Goal: Task Accomplishment & Management: Manage account settings

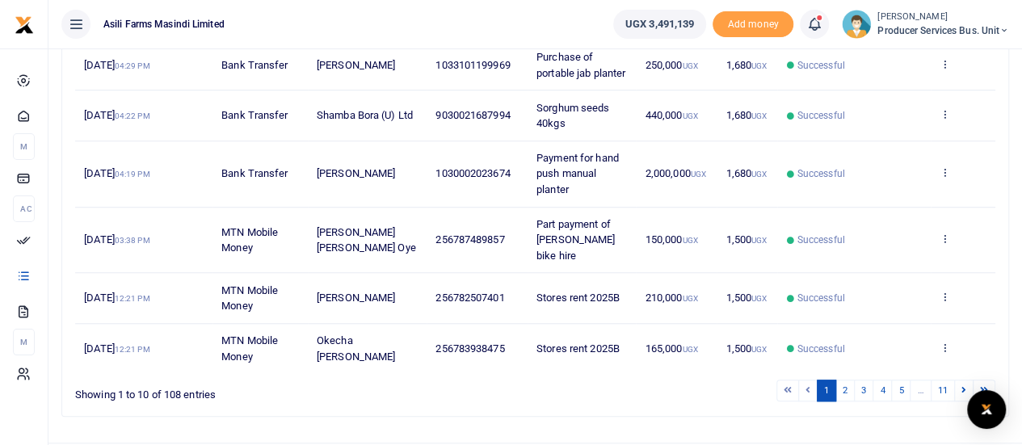
scroll to position [577, 0]
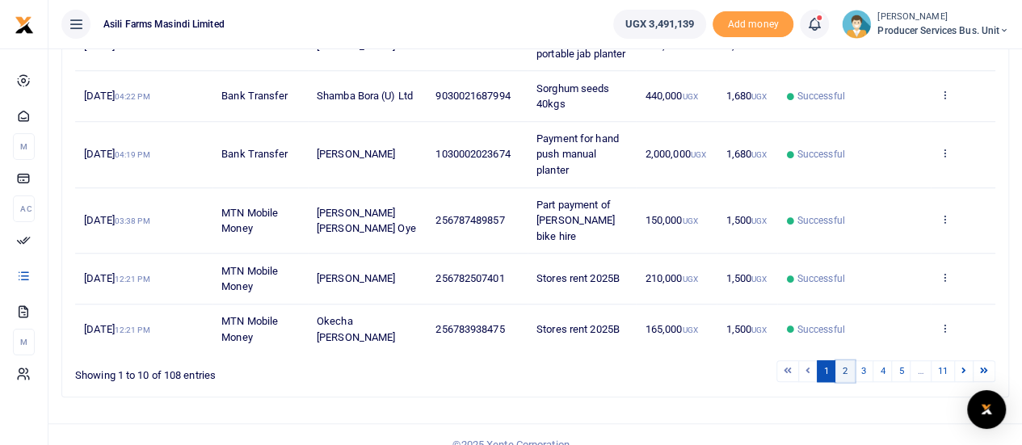
click at [850, 360] on link "2" at bounding box center [844, 371] width 19 height 22
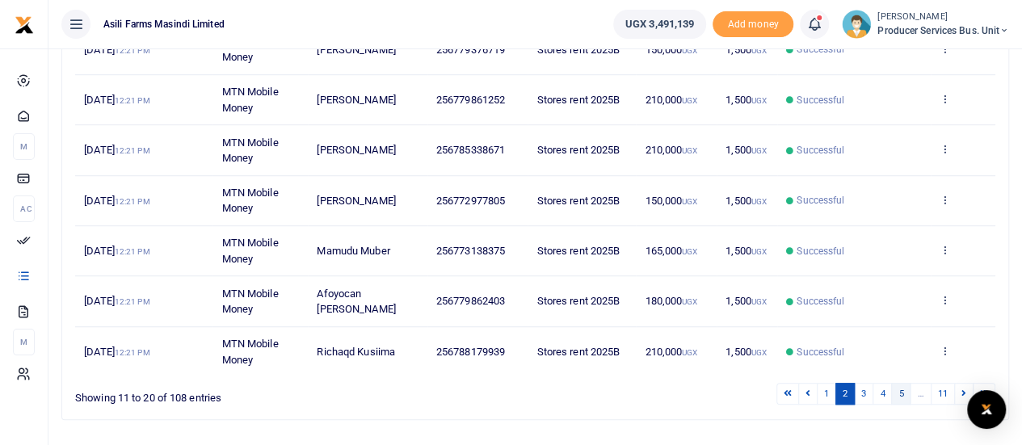
scroll to position [466, 0]
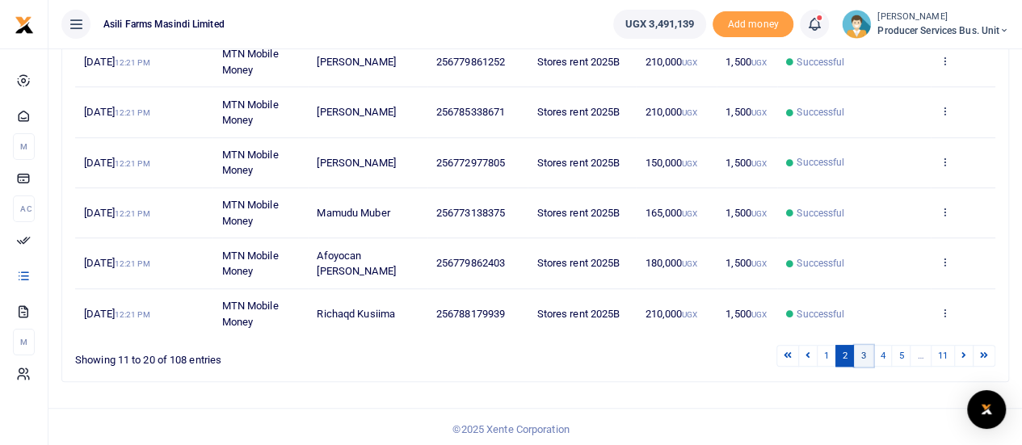
click at [868, 351] on link "3" at bounding box center [863, 356] width 19 height 22
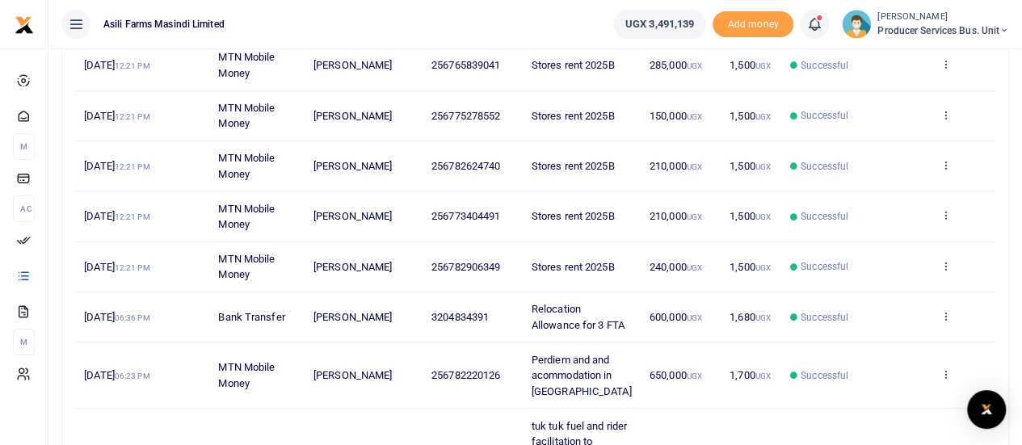
scroll to position [561, 0]
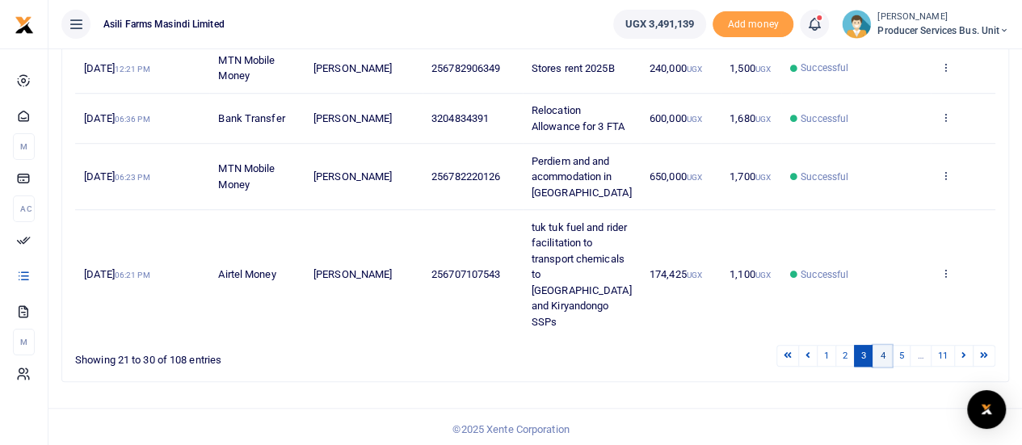
click at [889, 352] on link "4" at bounding box center [881, 356] width 19 height 22
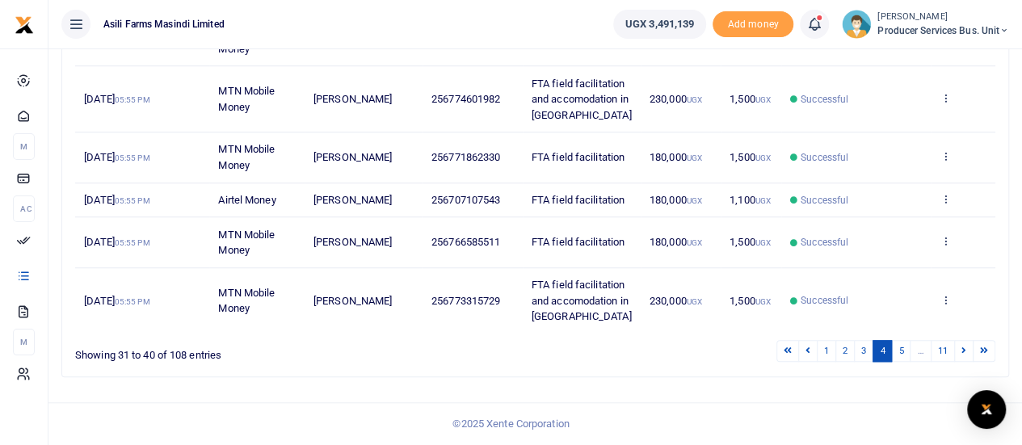
scroll to position [624, 0]
click at [900, 351] on link "5" at bounding box center [900, 351] width 19 height 22
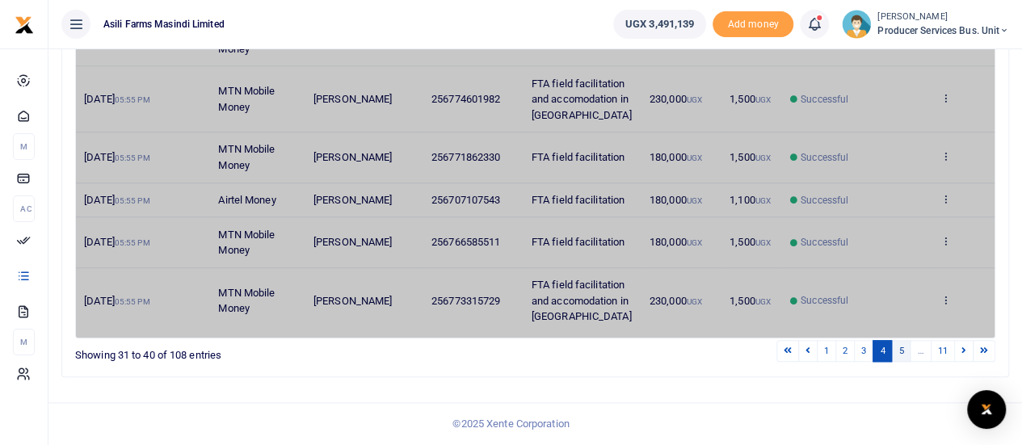
scroll to position [498, 0]
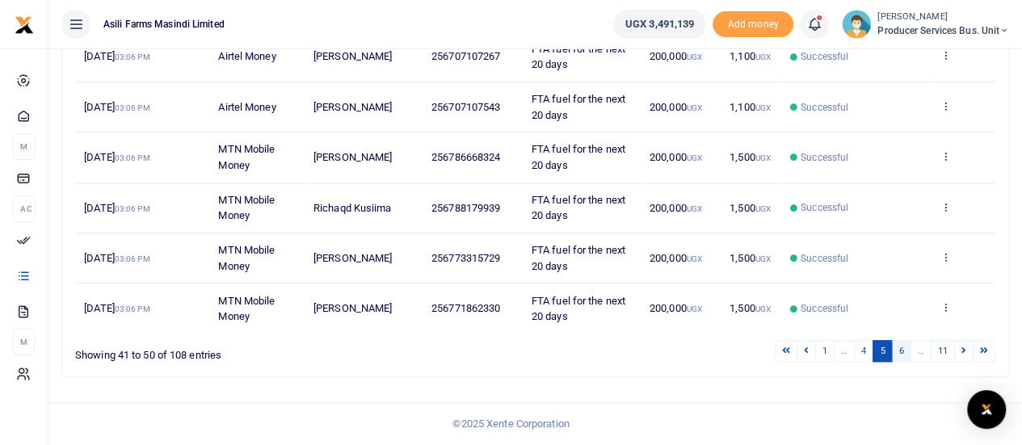
click at [910, 353] on link "6" at bounding box center [900, 351] width 19 height 22
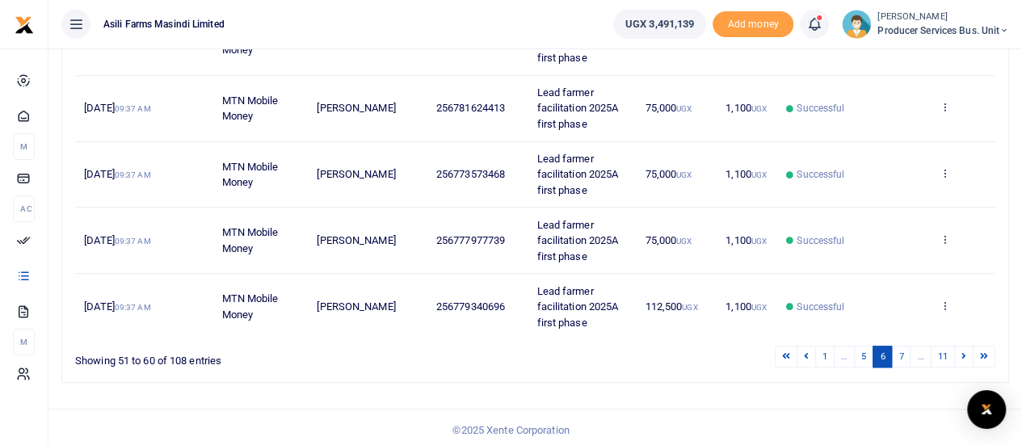
scroll to position [592, 0]
click at [945, 303] on icon at bounding box center [944, 304] width 11 height 11
click at [889, 240] on link "View details" at bounding box center [886, 243] width 128 height 23
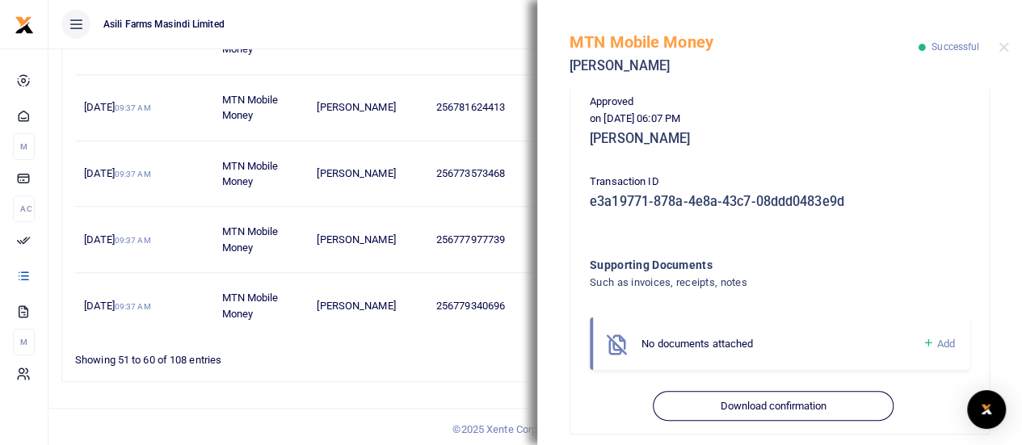
scroll to position [413, 0]
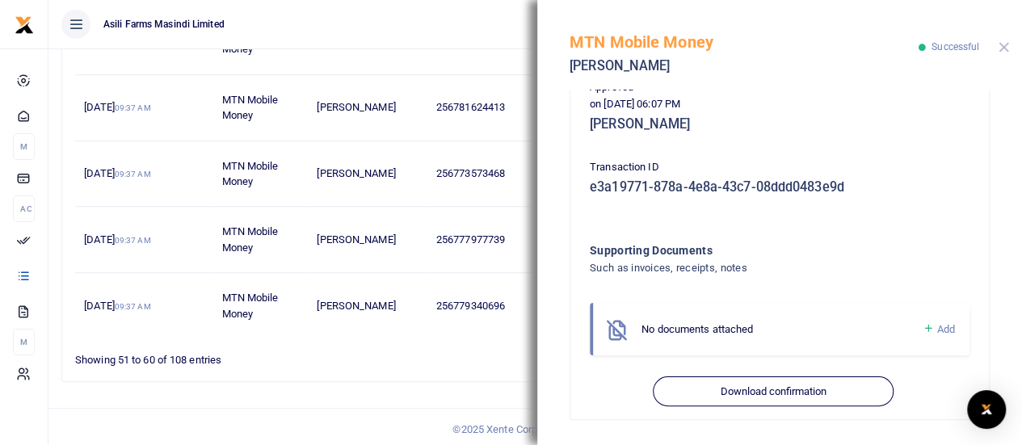
click at [1002, 49] on button "Close" at bounding box center [1003, 47] width 11 height 11
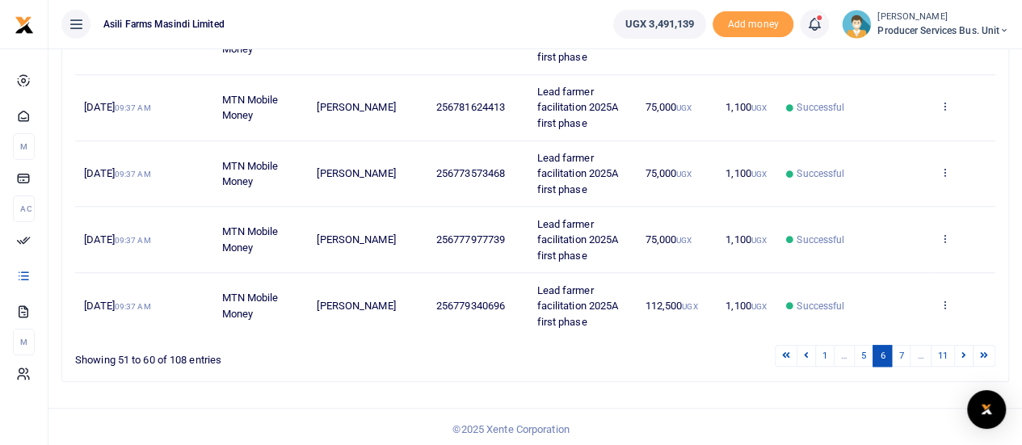
click at [950, 233] on td "View details Send again" at bounding box center [963, 240] width 65 height 66
click at [946, 234] on icon at bounding box center [944, 238] width 11 height 11
click at [881, 244] on tr "1st Aug 2025 09:37 AM MTN Mobile Money Emanuel Ajaruva 256777977739 Lead farmer…" at bounding box center [535, 240] width 920 height 66
click at [945, 233] on icon at bounding box center [944, 238] width 11 height 11
click at [890, 261] on link "View details" at bounding box center [886, 263] width 128 height 23
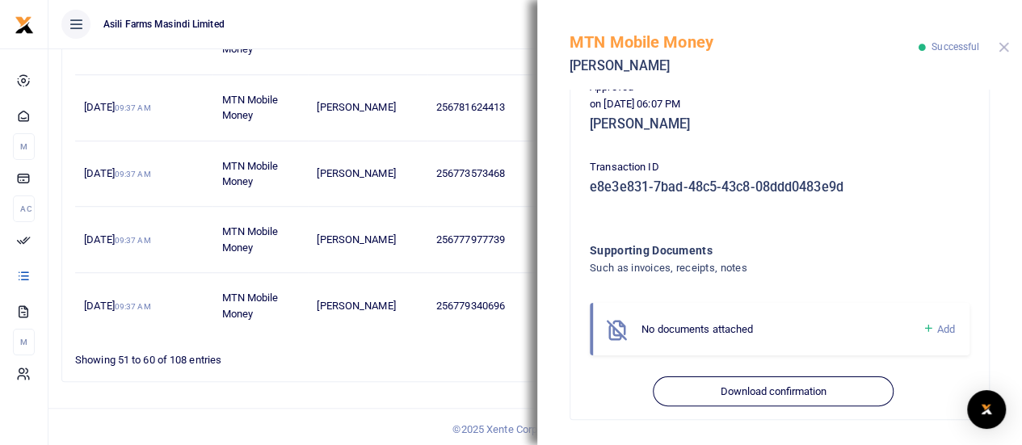
click at [1003, 44] on button "Close" at bounding box center [1003, 47] width 11 height 11
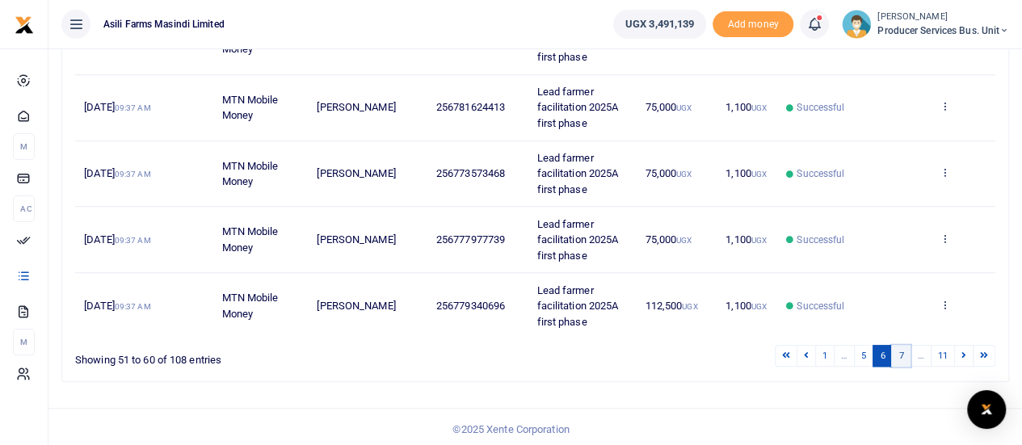
click at [904, 353] on link "7" at bounding box center [900, 356] width 19 height 22
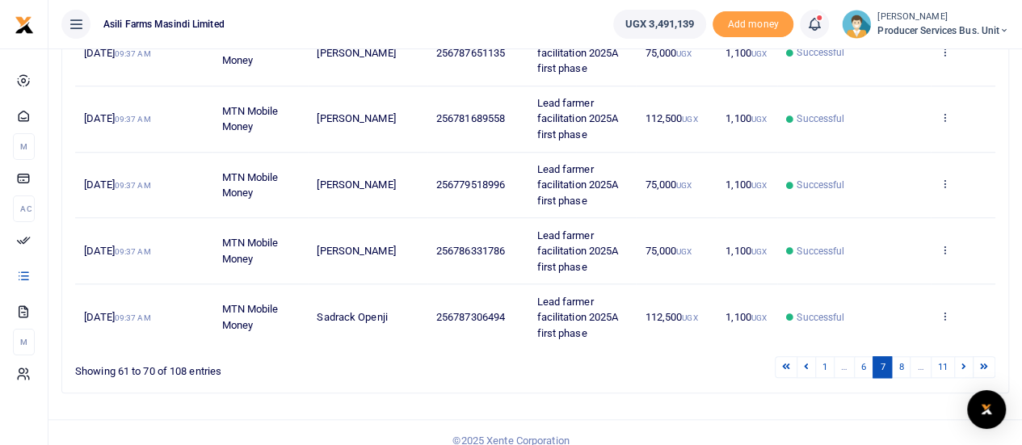
scroll to position [624, 0]
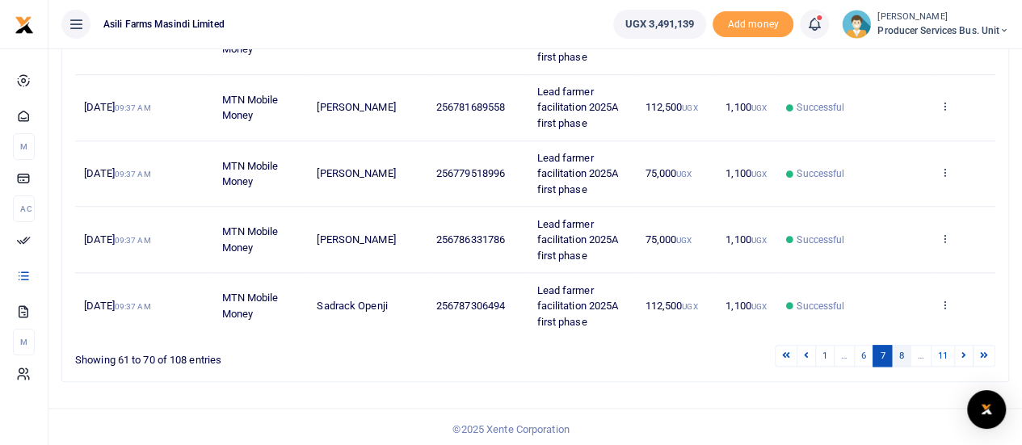
click at [907, 351] on link "8" at bounding box center [900, 356] width 19 height 22
click at [905, 351] on link "9" at bounding box center [897, 356] width 19 height 22
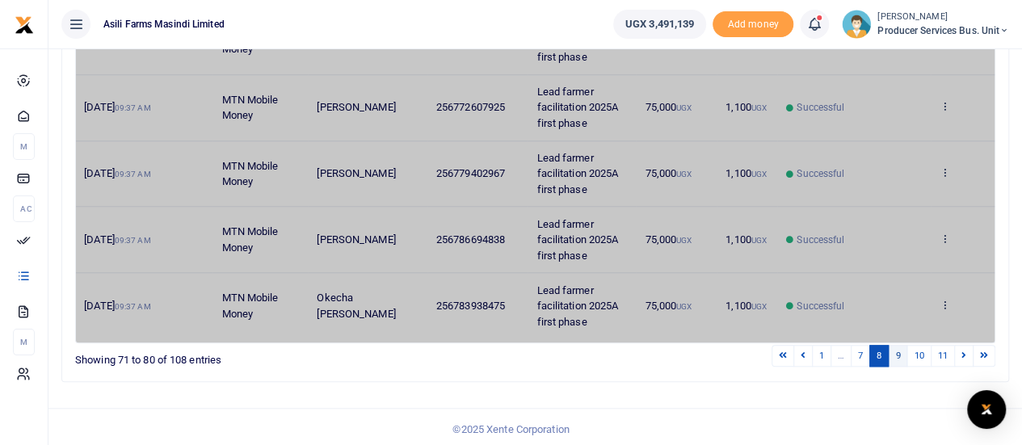
scroll to position [592, 0]
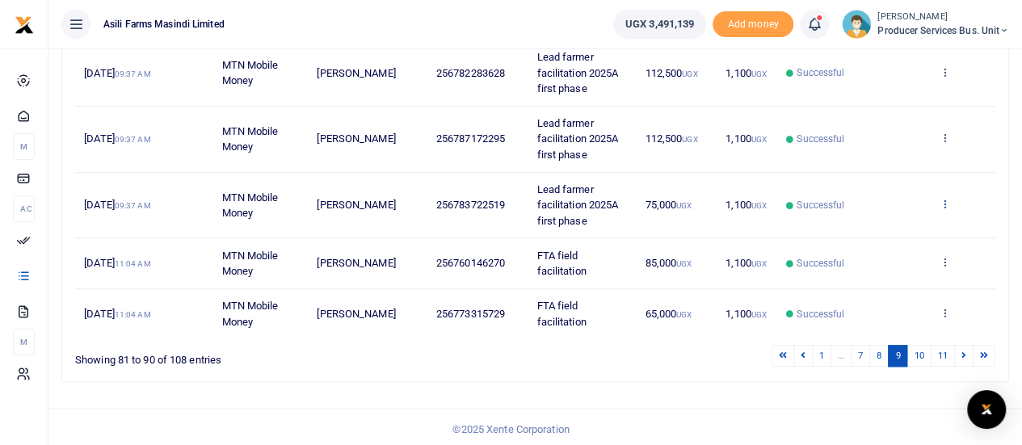
click at [947, 198] on icon at bounding box center [944, 203] width 11 height 11
click at [881, 224] on link "View details" at bounding box center [886, 229] width 128 height 23
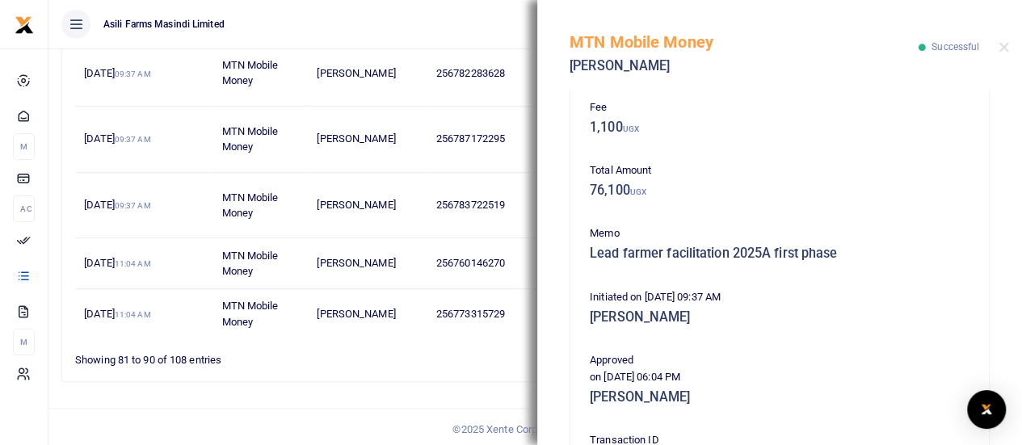
scroll to position [90, 0]
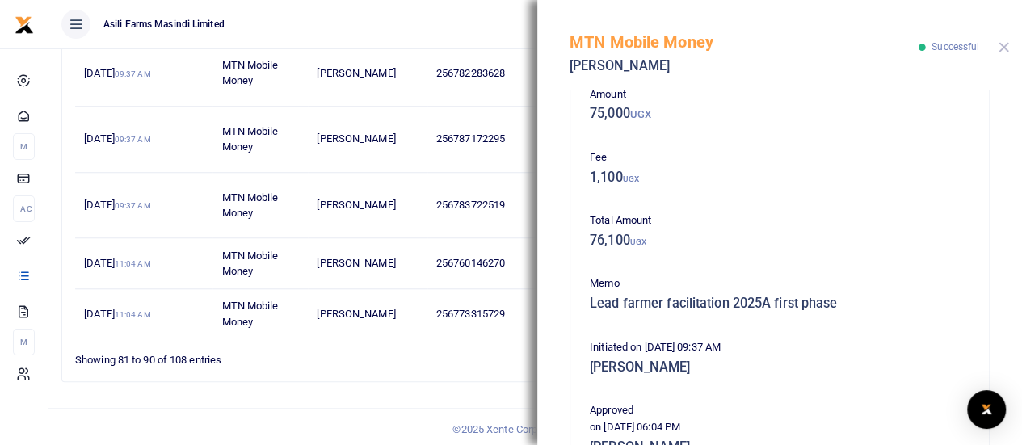
click at [998, 46] on button "Close" at bounding box center [1003, 47] width 11 height 11
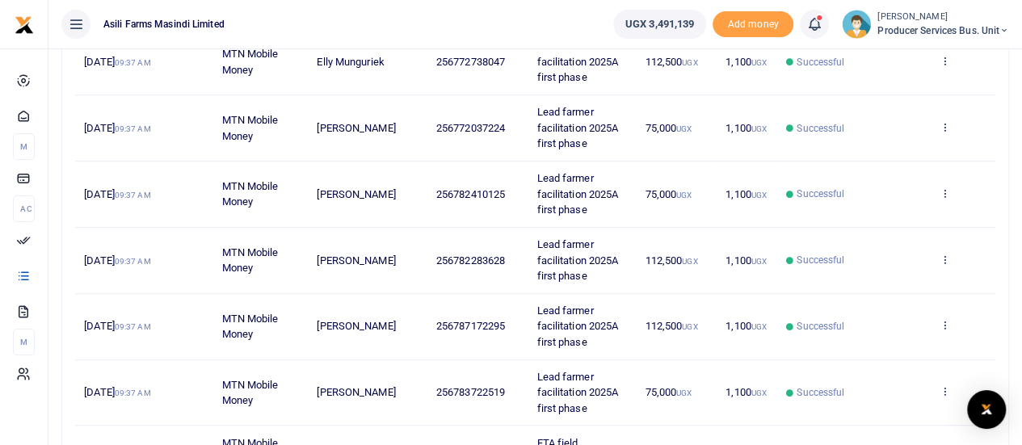
scroll to position [350, 0]
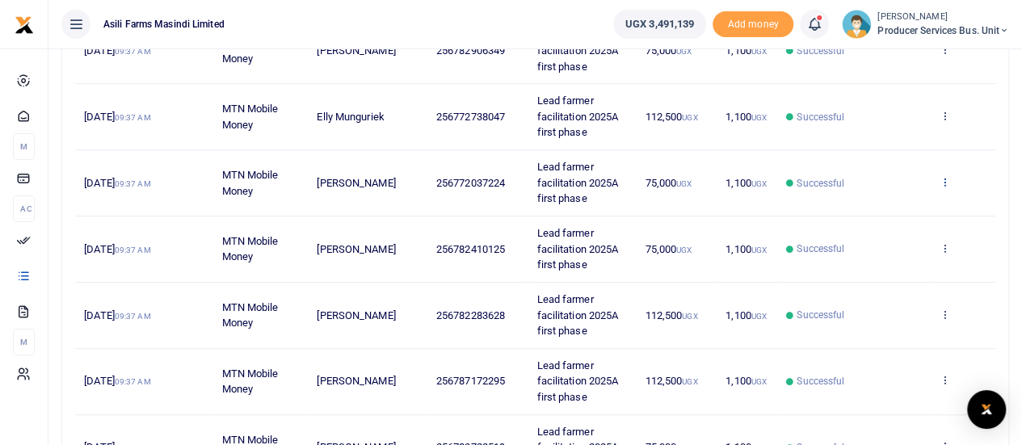
click at [948, 180] on icon at bounding box center [944, 181] width 11 height 11
click at [883, 200] on link "View details" at bounding box center [886, 208] width 128 height 23
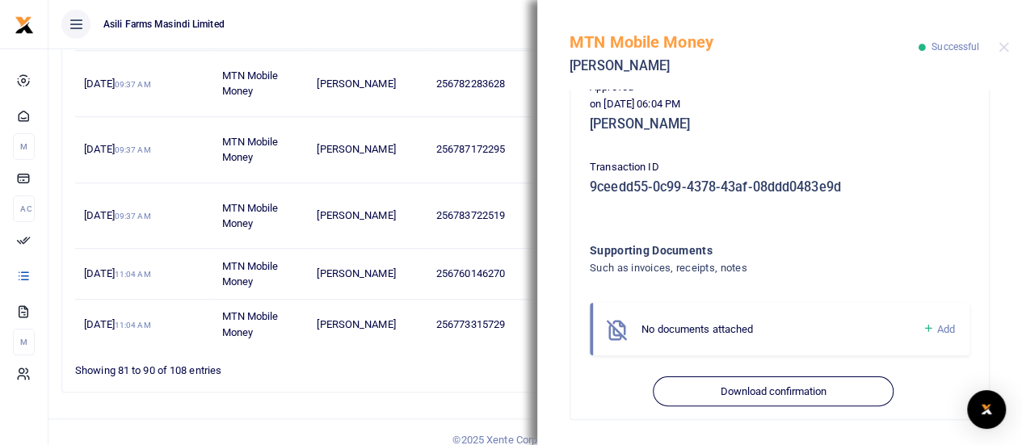
scroll to position [592, 0]
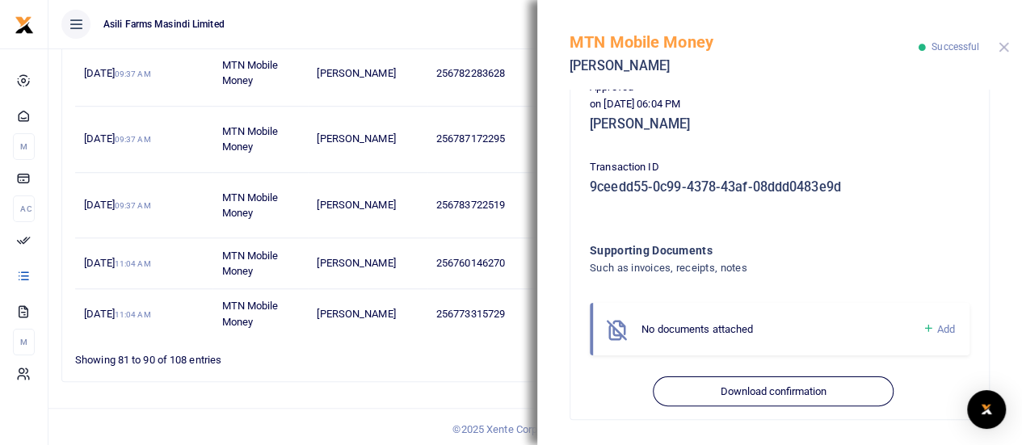
click at [1007, 46] on button "Close" at bounding box center [1003, 47] width 11 height 11
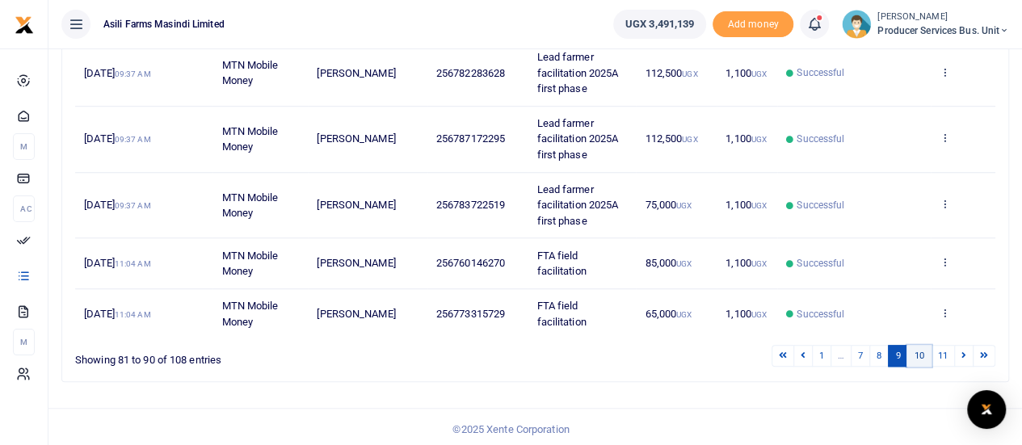
click at [921, 350] on link "10" at bounding box center [918, 356] width 24 height 22
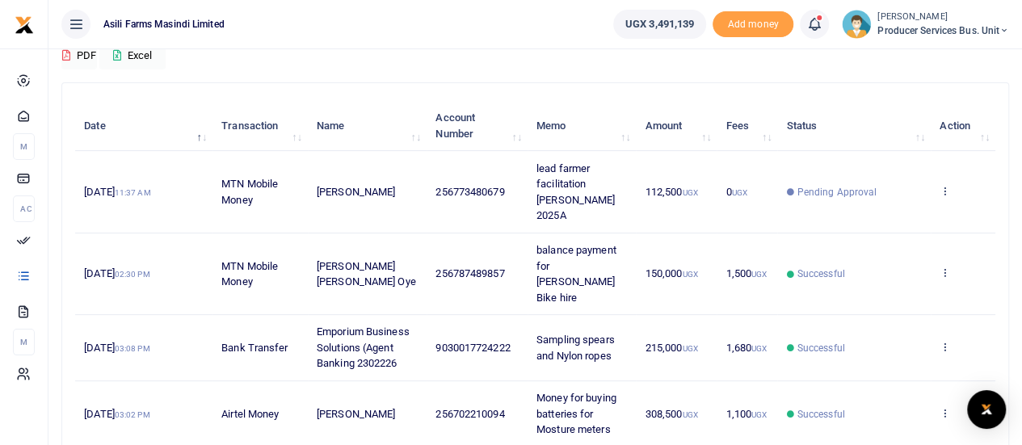
scroll to position [162, 0]
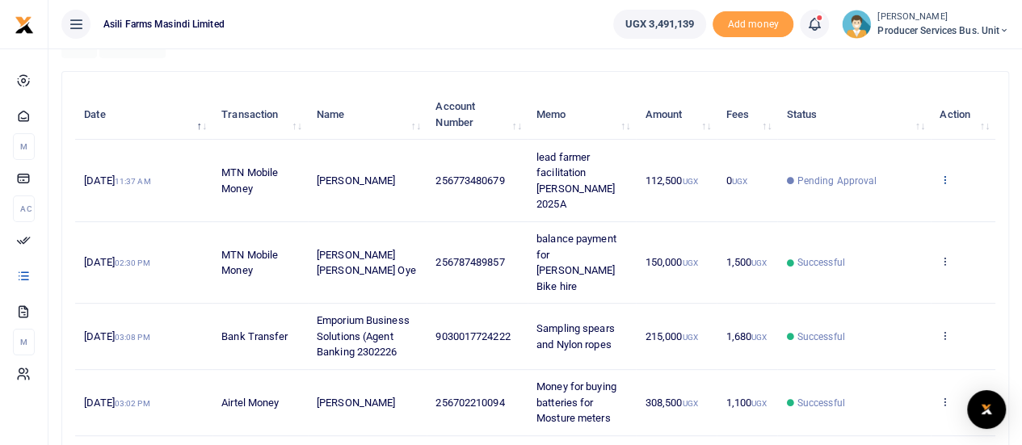
click at [947, 174] on icon at bounding box center [944, 179] width 11 height 11
click at [882, 198] on link "View details" at bounding box center [886, 198] width 128 height 23
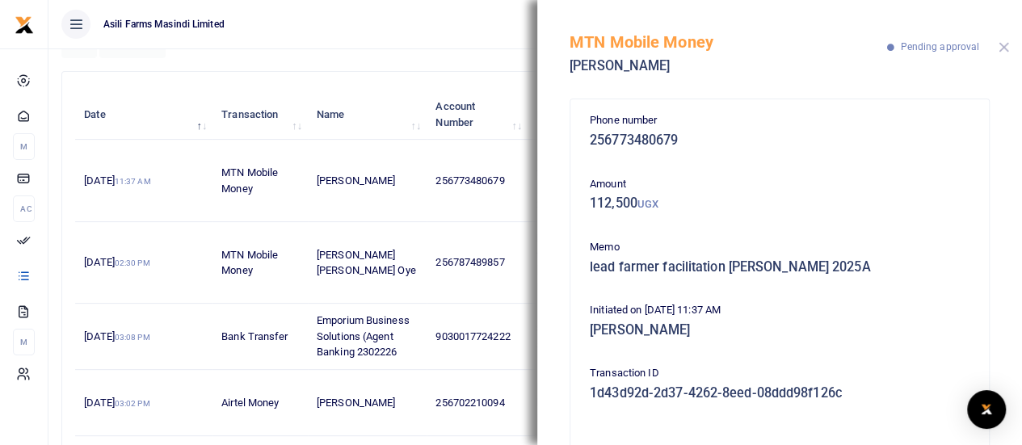
click at [1002, 46] on button "Close" at bounding box center [1003, 47] width 11 height 11
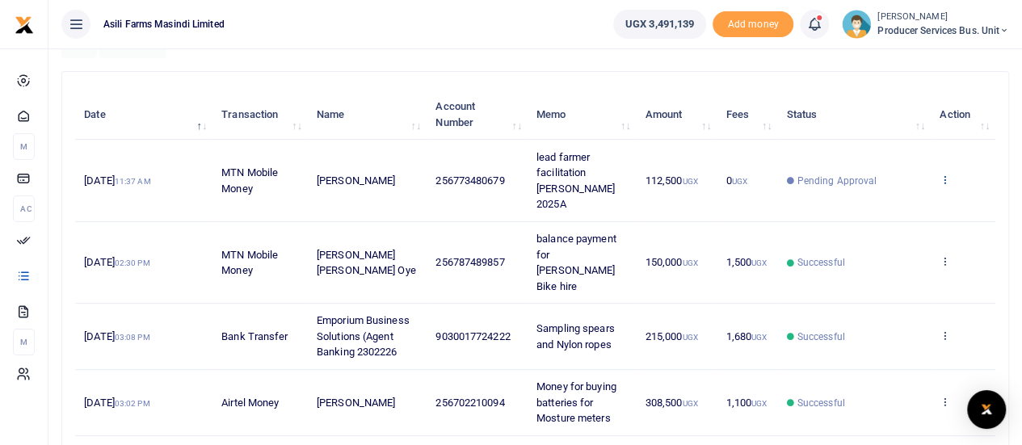
click at [947, 174] on icon at bounding box center [944, 179] width 11 height 11
click at [881, 227] on link "Send again" at bounding box center [886, 235] width 128 height 23
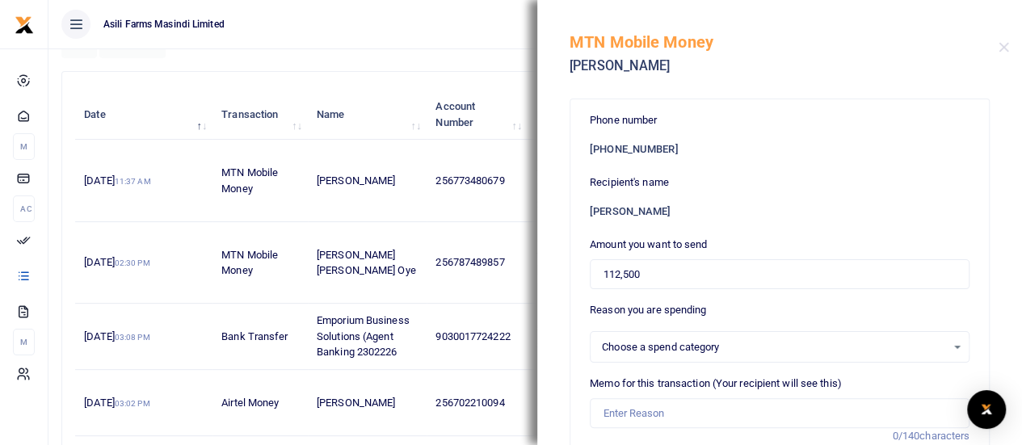
select select
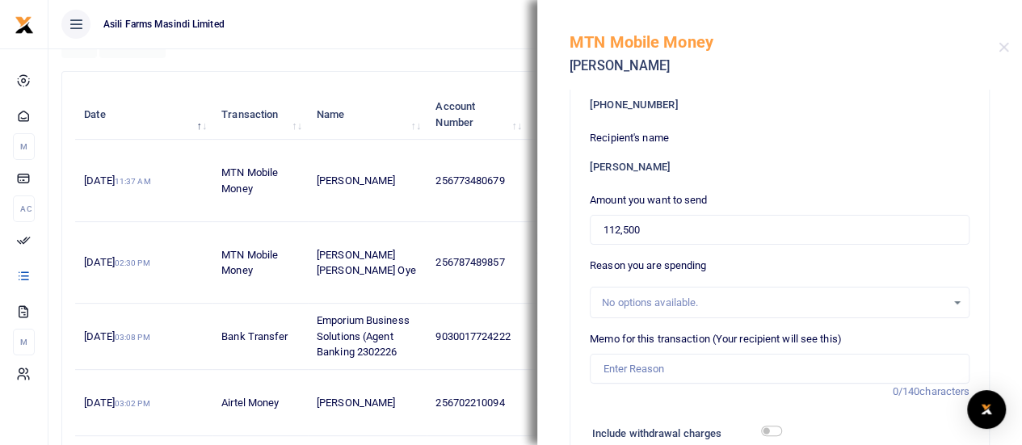
scroll to position [0, 0]
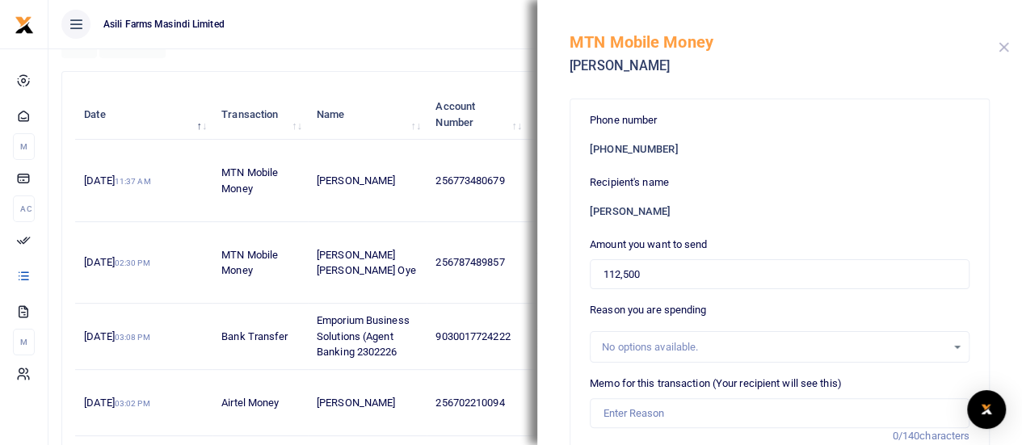
click at [1005, 44] on button "Close" at bounding box center [1003, 47] width 11 height 11
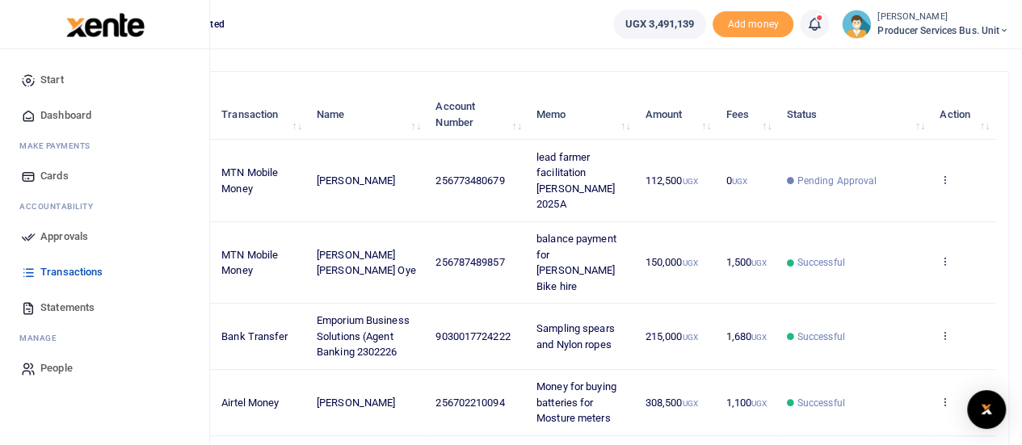
click at [54, 236] on span "Approvals" at bounding box center [64, 237] width 48 height 16
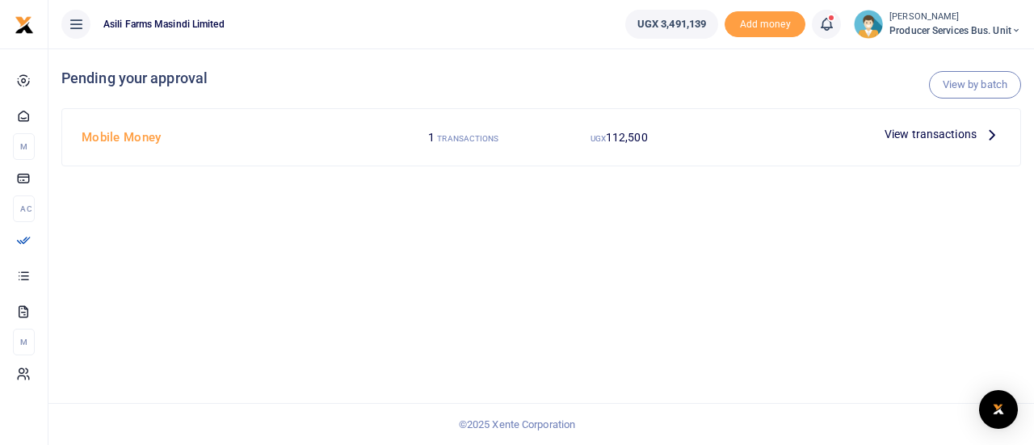
click at [942, 128] on span "View transactions" at bounding box center [931, 134] width 92 height 18
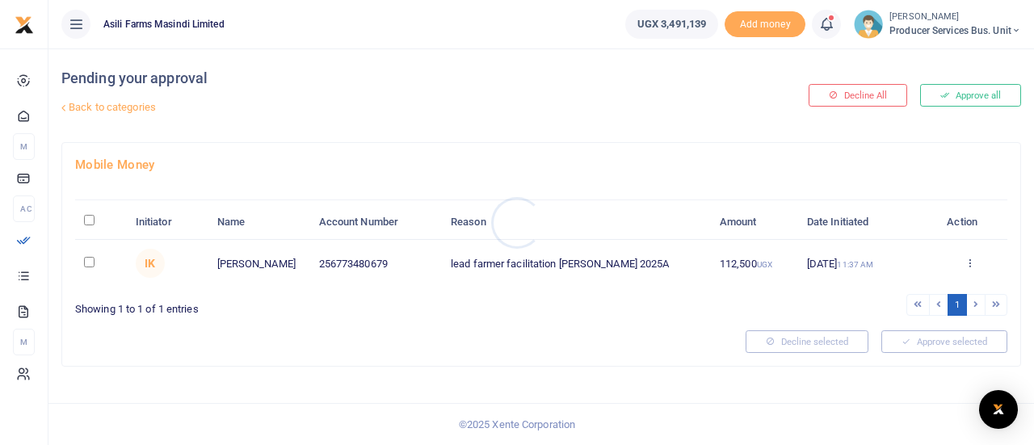
click at [84, 259] on div at bounding box center [517, 222] width 1034 height 445
click at [90, 261] on input "checkbox" at bounding box center [89, 262] width 11 height 11
checkbox input "true"
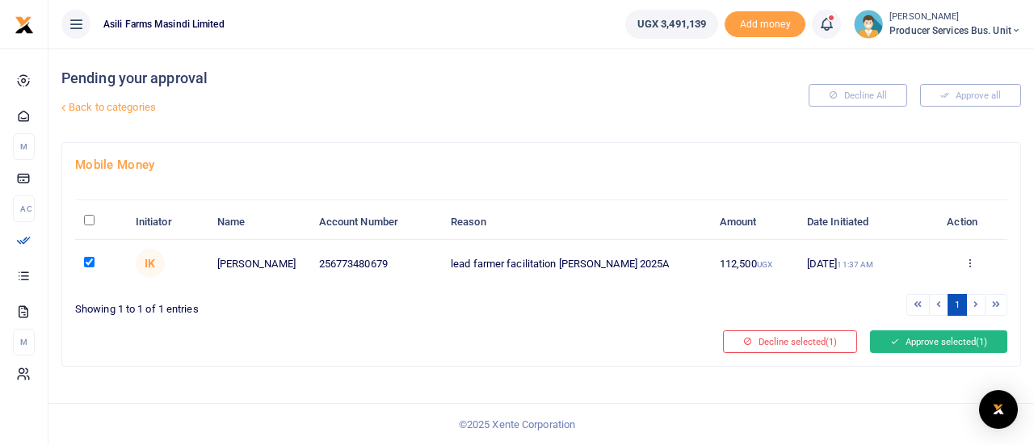
click at [897, 334] on button "Approve selected (1)" at bounding box center [938, 341] width 137 height 23
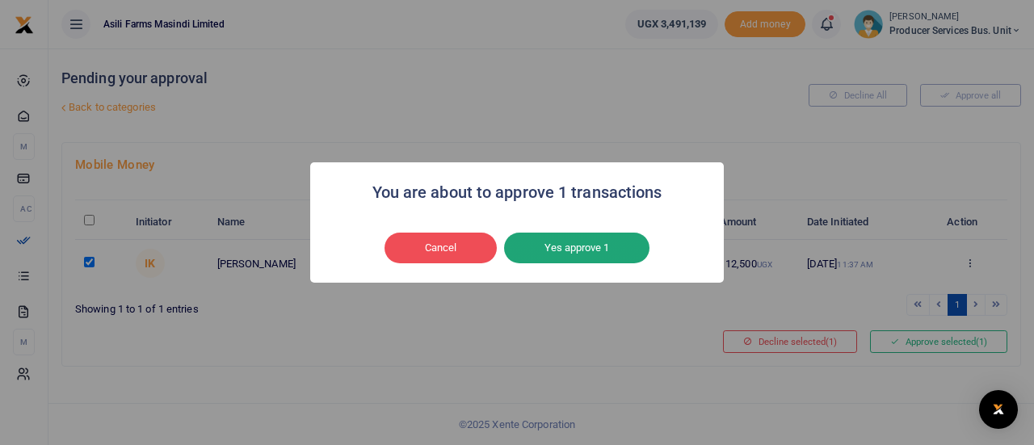
click at [588, 254] on button "Yes approve 1" at bounding box center [576, 248] width 145 height 31
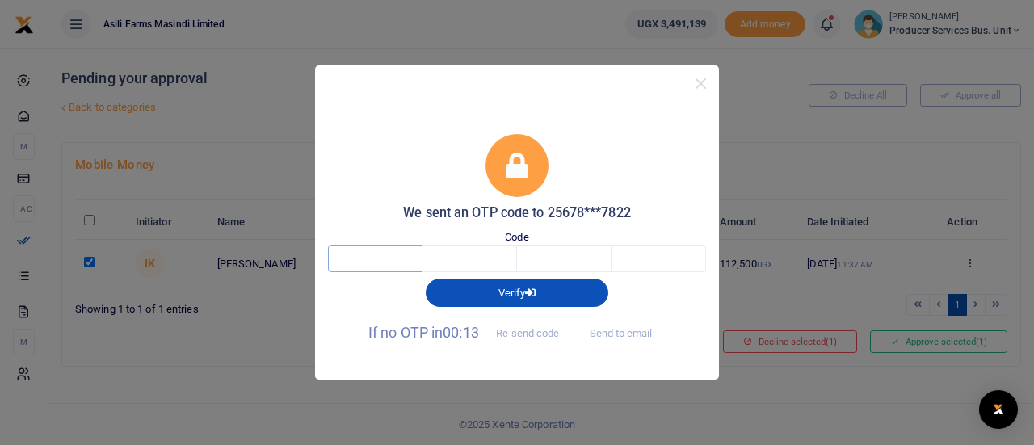
click at [383, 254] on input "text" at bounding box center [375, 258] width 95 height 27
type input "4"
type input "2"
type input "7"
type input "9"
